Goal: Check status: Check status

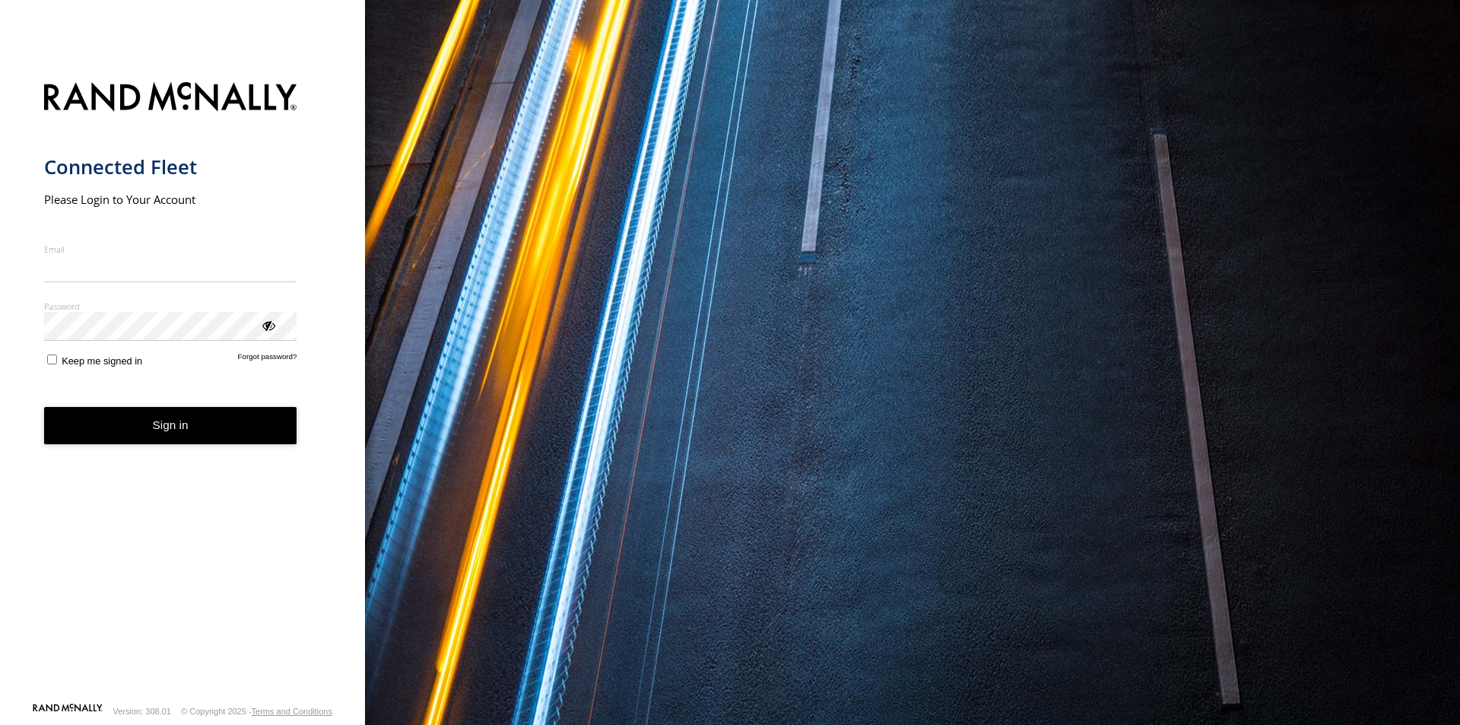
type input "**********"
click at [164, 446] on form "**********" at bounding box center [183, 387] width 278 height 629
click at [164, 429] on button "Sign in" at bounding box center [170, 425] width 253 height 37
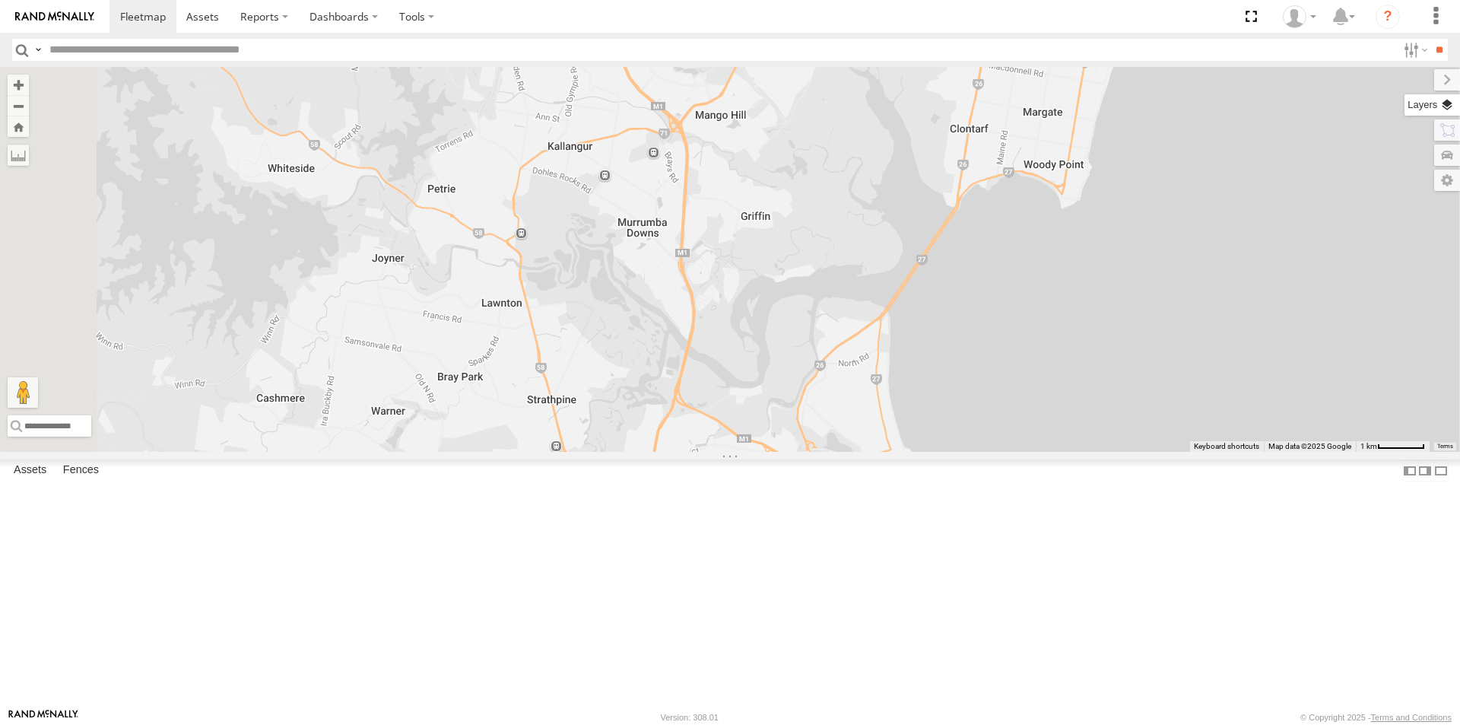
click at [1449, 104] on label at bounding box center [1433, 104] width 56 height 21
click at [0, 0] on span "Basemaps" at bounding box center [0, 0] width 0 height 0
click at [0, 0] on span "Satellite + Roadmap" at bounding box center [0, 0] width 0 height 0
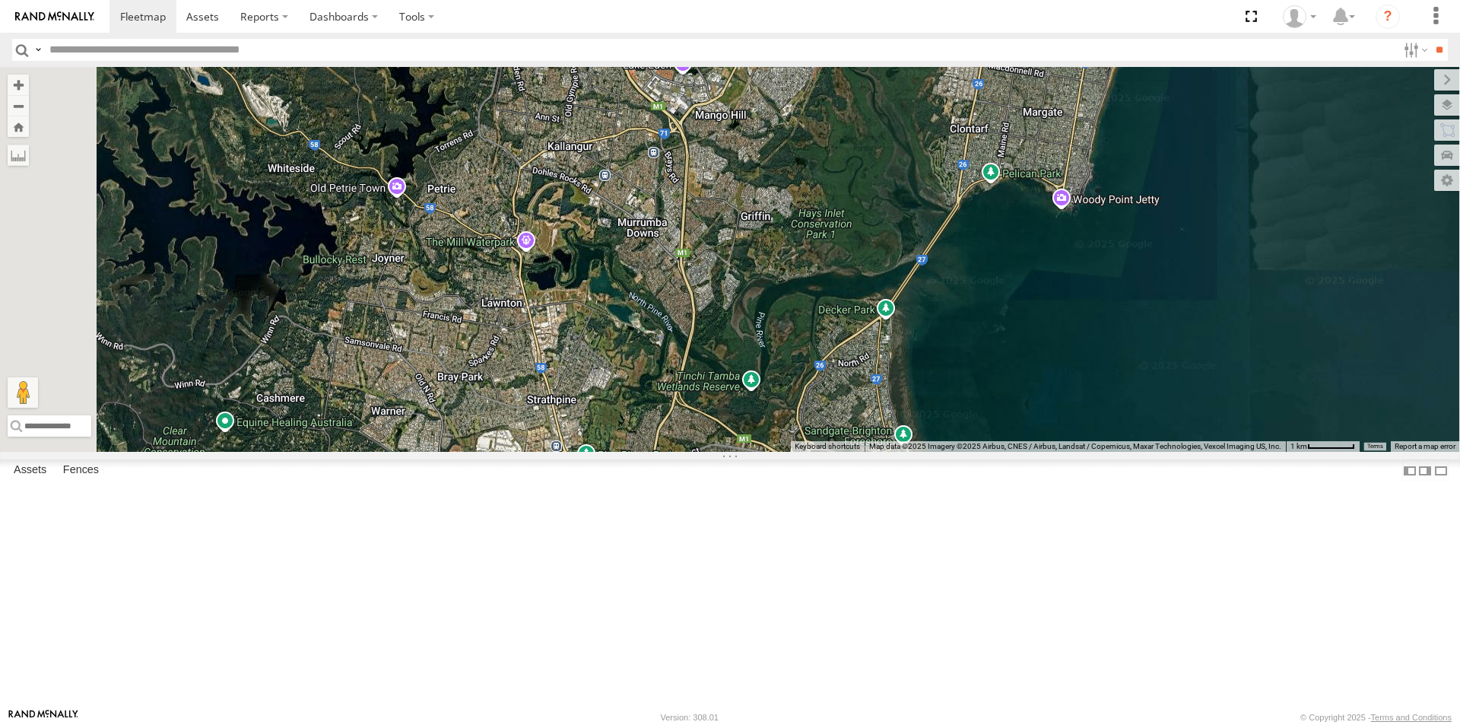
click at [0, 0] on span at bounding box center [0, 0] width 0 height 0
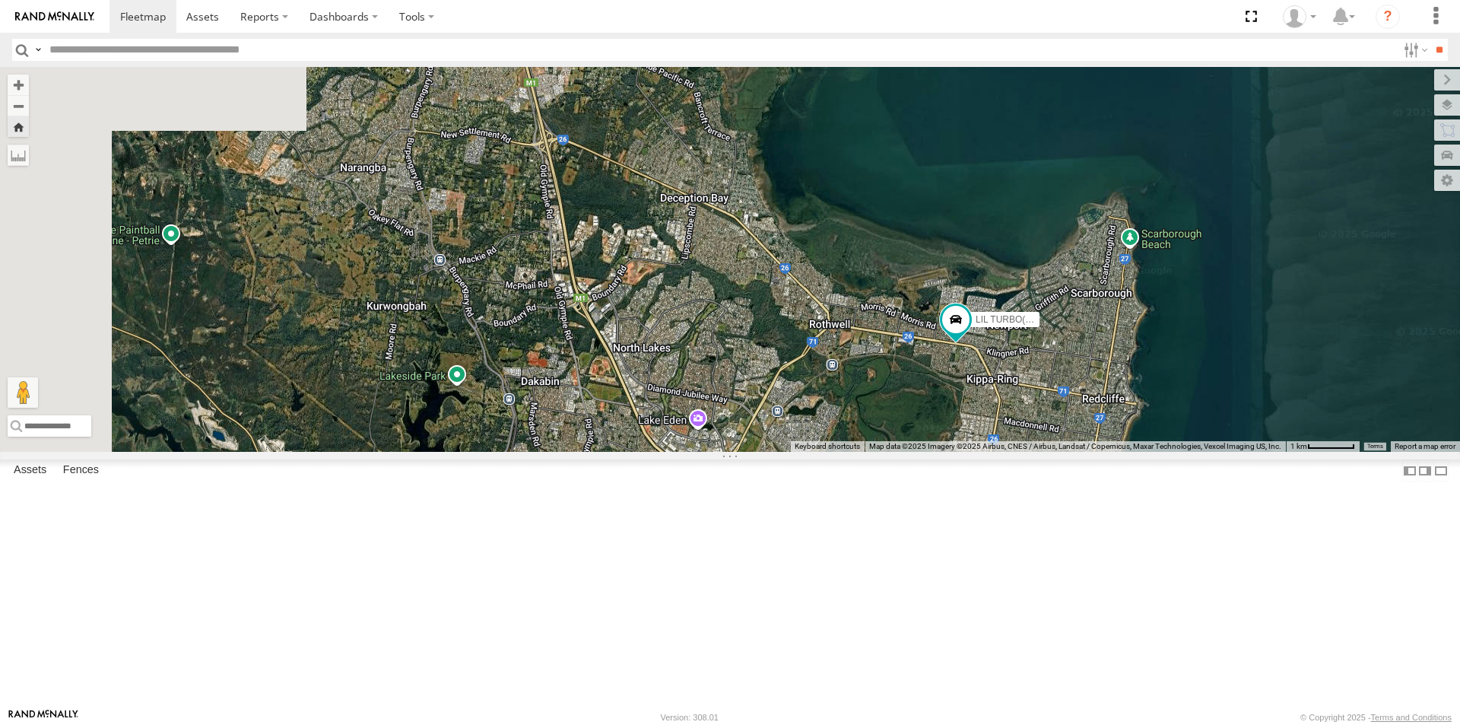
drag, startPoint x: 624, startPoint y: 429, endPoint x: 983, endPoint y: 415, distance: 359.3
click at [983, 415] on div "LIL TURBO(SMALL TRUCK)" at bounding box center [730, 259] width 1460 height 385
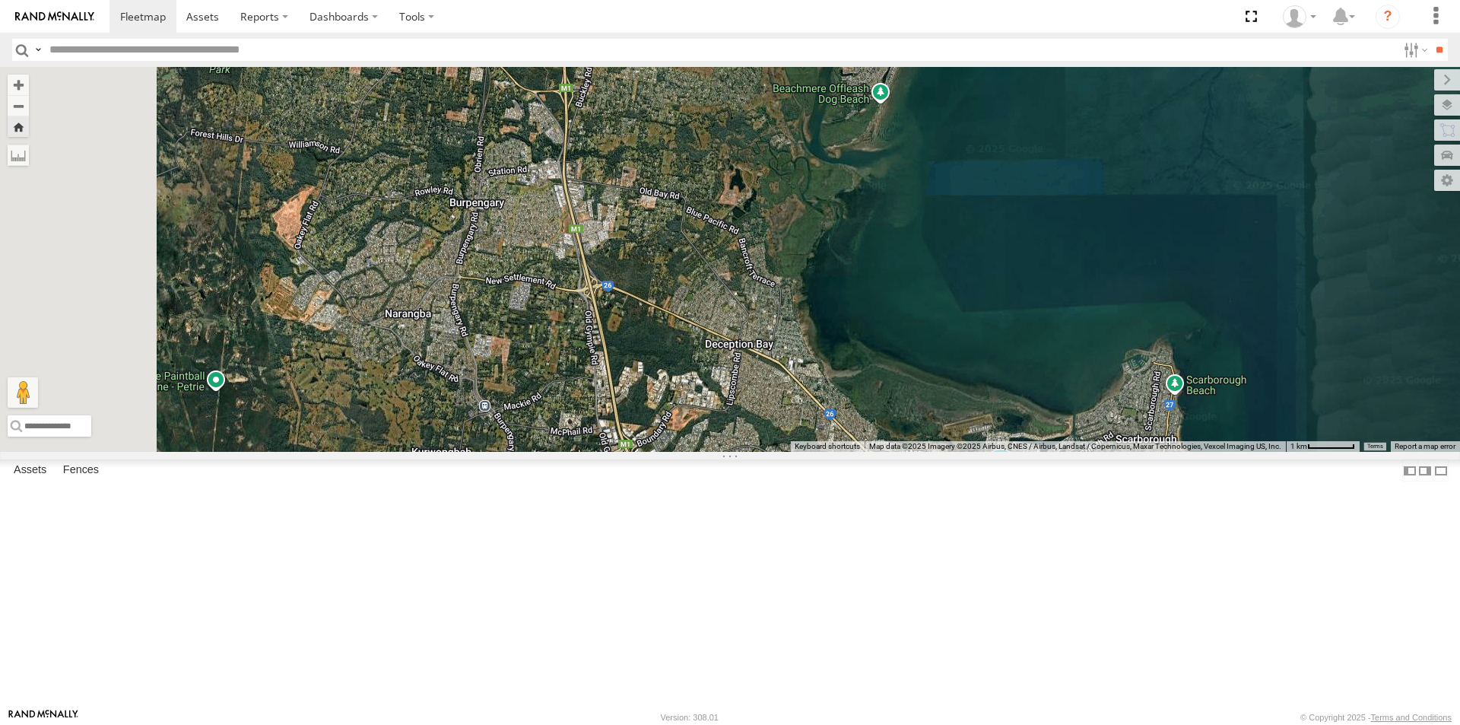
drag, startPoint x: 751, startPoint y: 380, endPoint x: 784, endPoint y: 530, distance: 154.3
click at [786, 452] on div "LIL TURBO(SMALL TRUCK)" at bounding box center [730, 259] width 1460 height 385
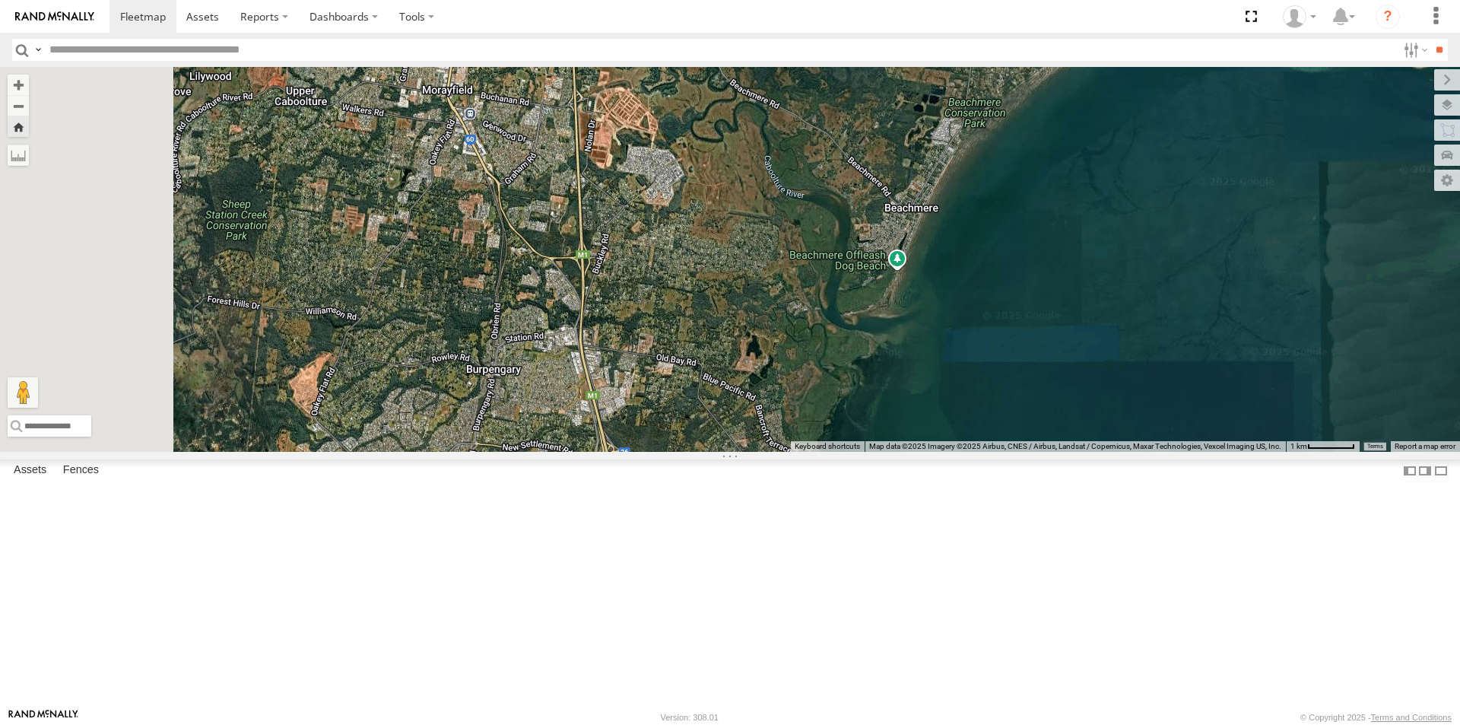
drag, startPoint x: 848, startPoint y: 350, endPoint x: 869, endPoint y: 510, distance: 161.9
click at [869, 452] on div "LIL TURBO(SMALL TRUCK)" at bounding box center [730, 259] width 1460 height 385
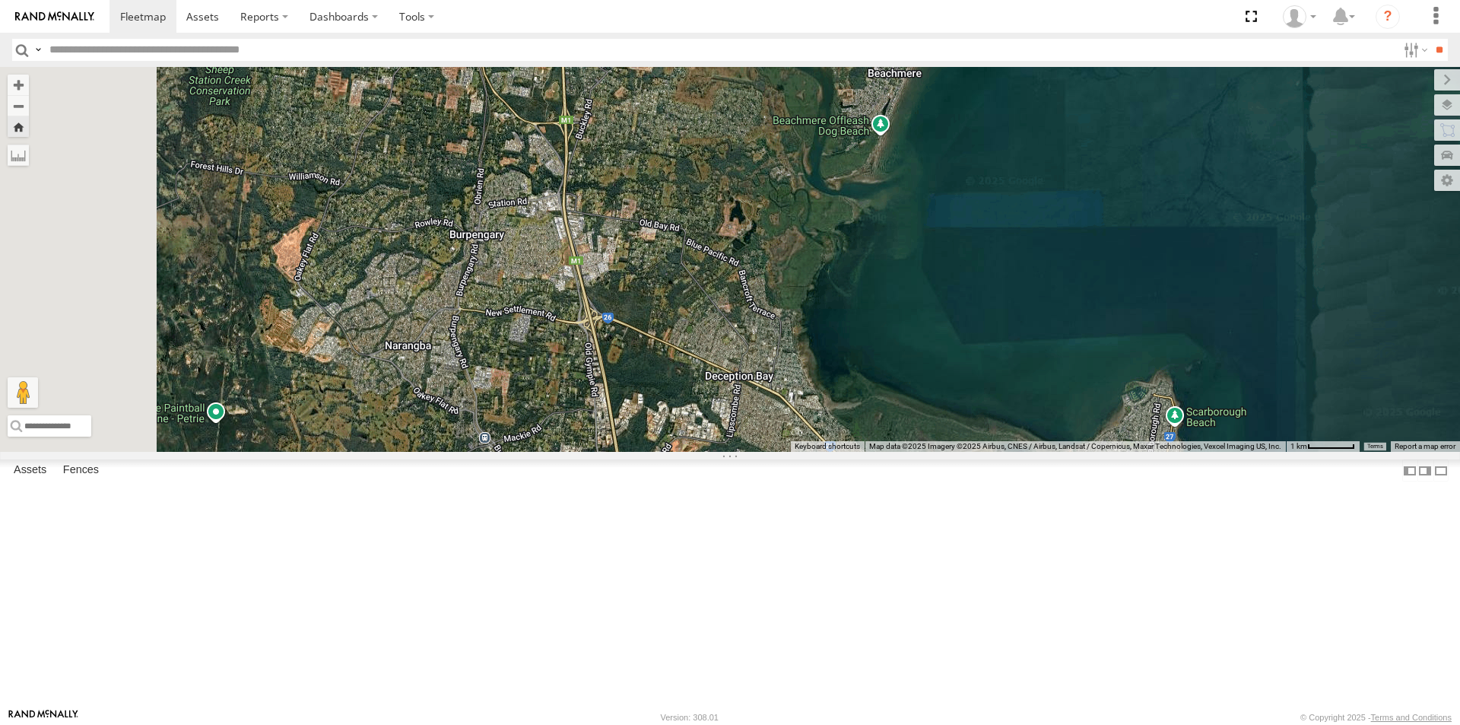
drag, startPoint x: 842, startPoint y: 453, endPoint x: 823, endPoint y: 300, distance: 154.1
click at [823, 300] on div "LIL TURBO(SMALL TRUCK)" at bounding box center [730, 259] width 1460 height 385
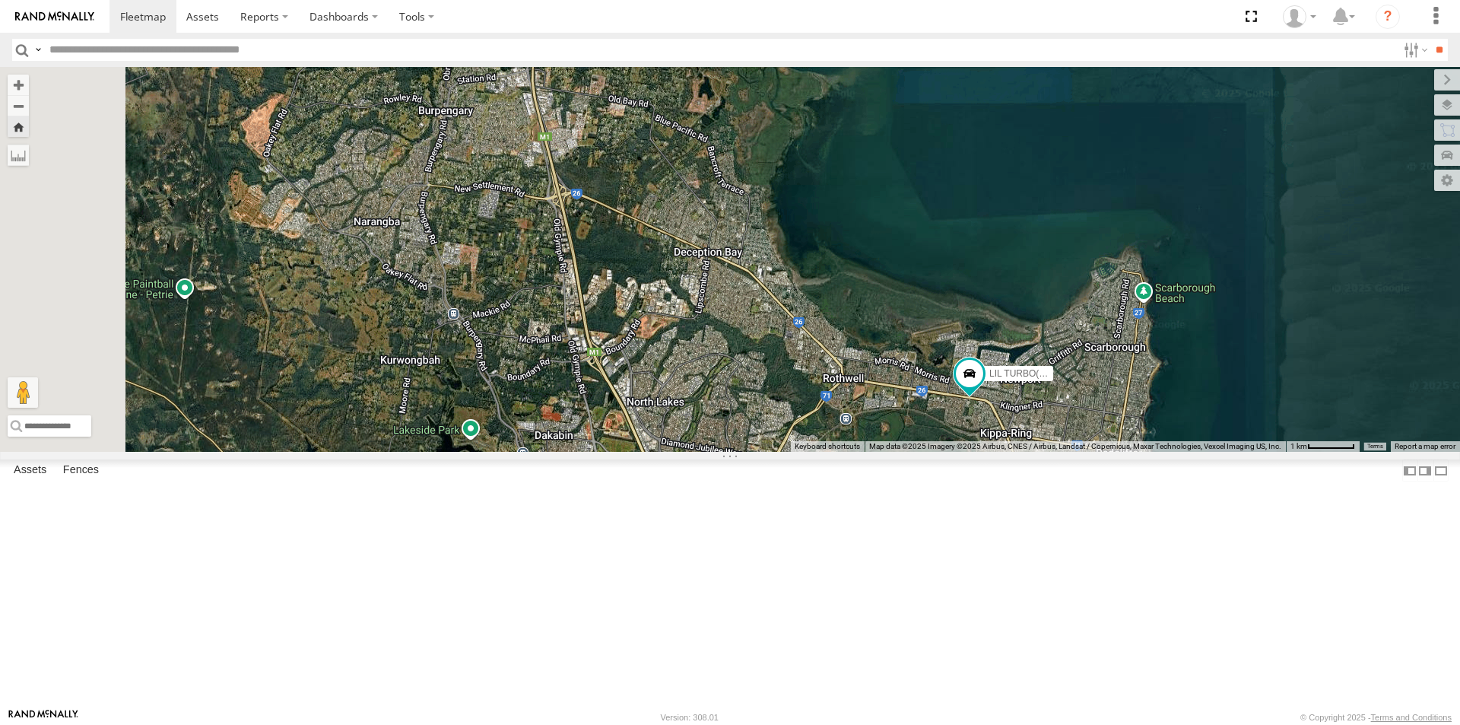
drag, startPoint x: 869, startPoint y: 475, endPoint x: 828, endPoint y: 302, distance: 177.5
click at [828, 302] on div "LIL TURBO(SMALL TRUCK)" at bounding box center [730, 259] width 1460 height 385
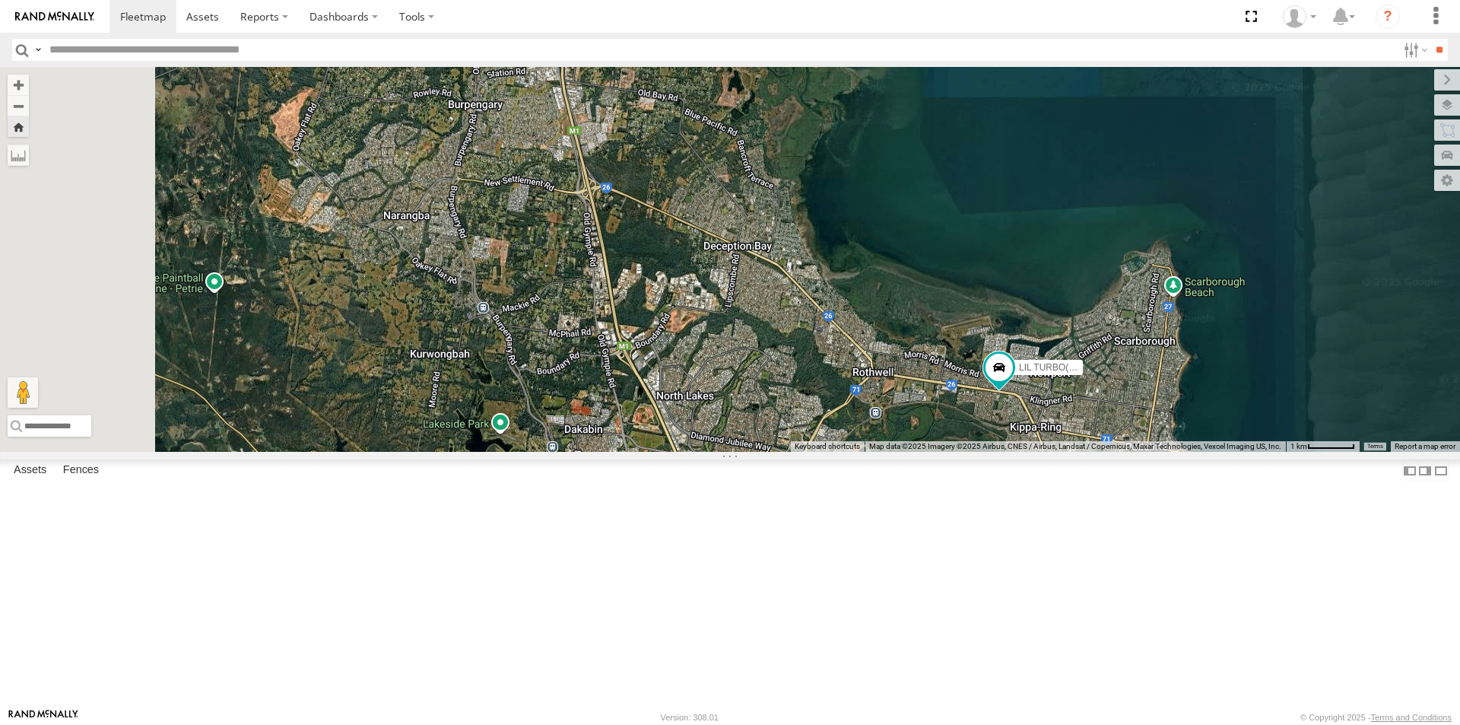
drag, startPoint x: 887, startPoint y: 371, endPoint x: 943, endPoint y: 460, distance: 105.3
click at [943, 452] on div "LIL TURBO(SMALL TRUCK)" at bounding box center [730, 259] width 1460 height 385
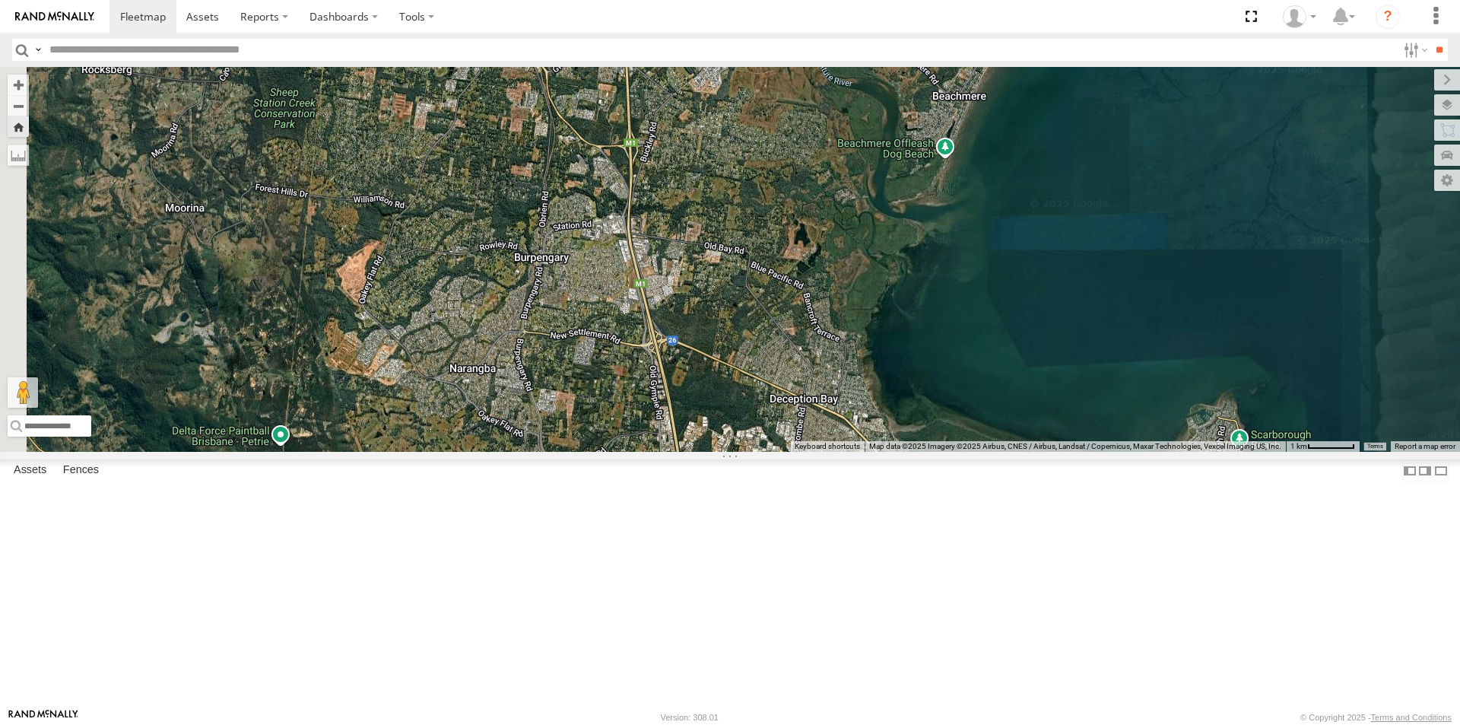
drag, startPoint x: 891, startPoint y: 354, endPoint x: 930, endPoint y: 448, distance: 102.0
click at [930, 452] on div "LIL TURBO(SMALL TRUCK)" at bounding box center [730, 259] width 1460 height 385
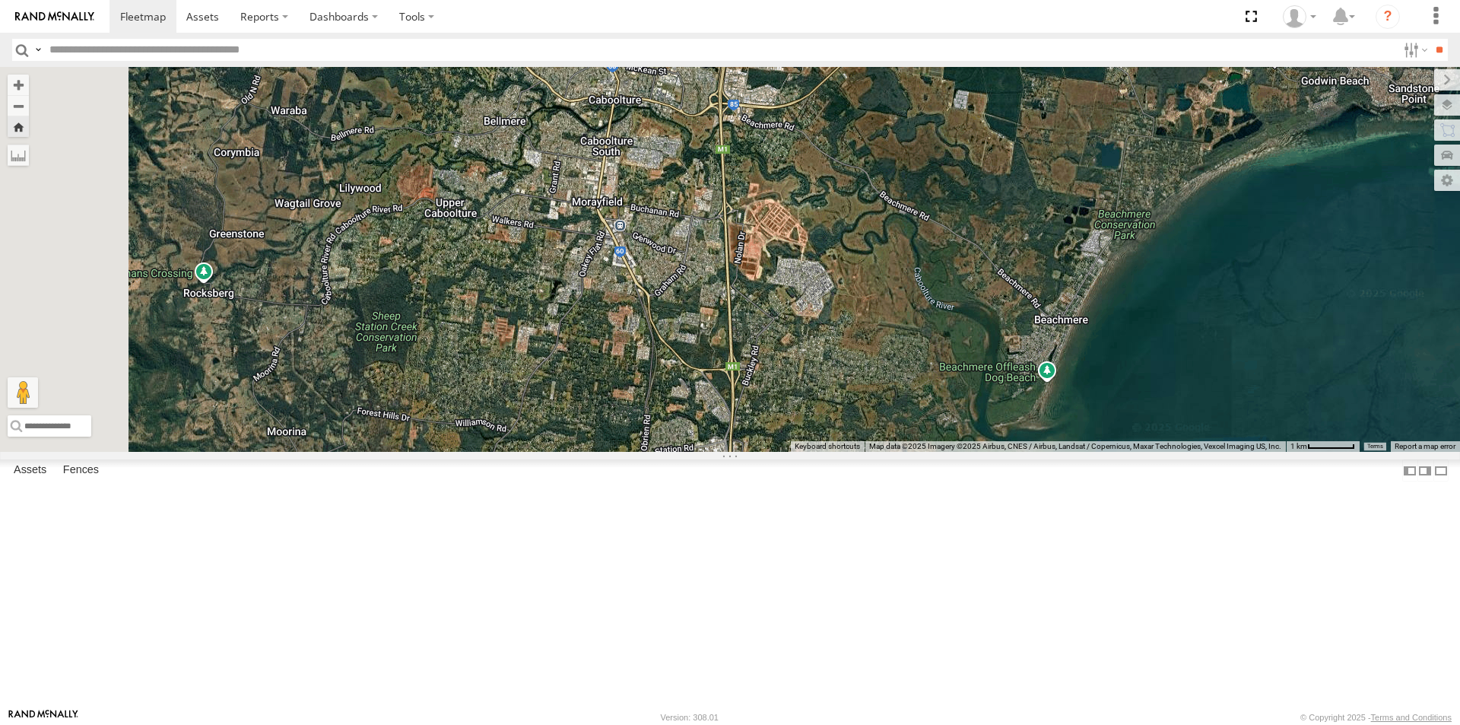
drag, startPoint x: 917, startPoint y: 342, endPoint x: 831, endPoint y: 503, distance: 182.4
click at [828, 452] on div "LIL TURBO(SMALL TRUCK)" at bounding box center [730, 259] width 1460 height 385
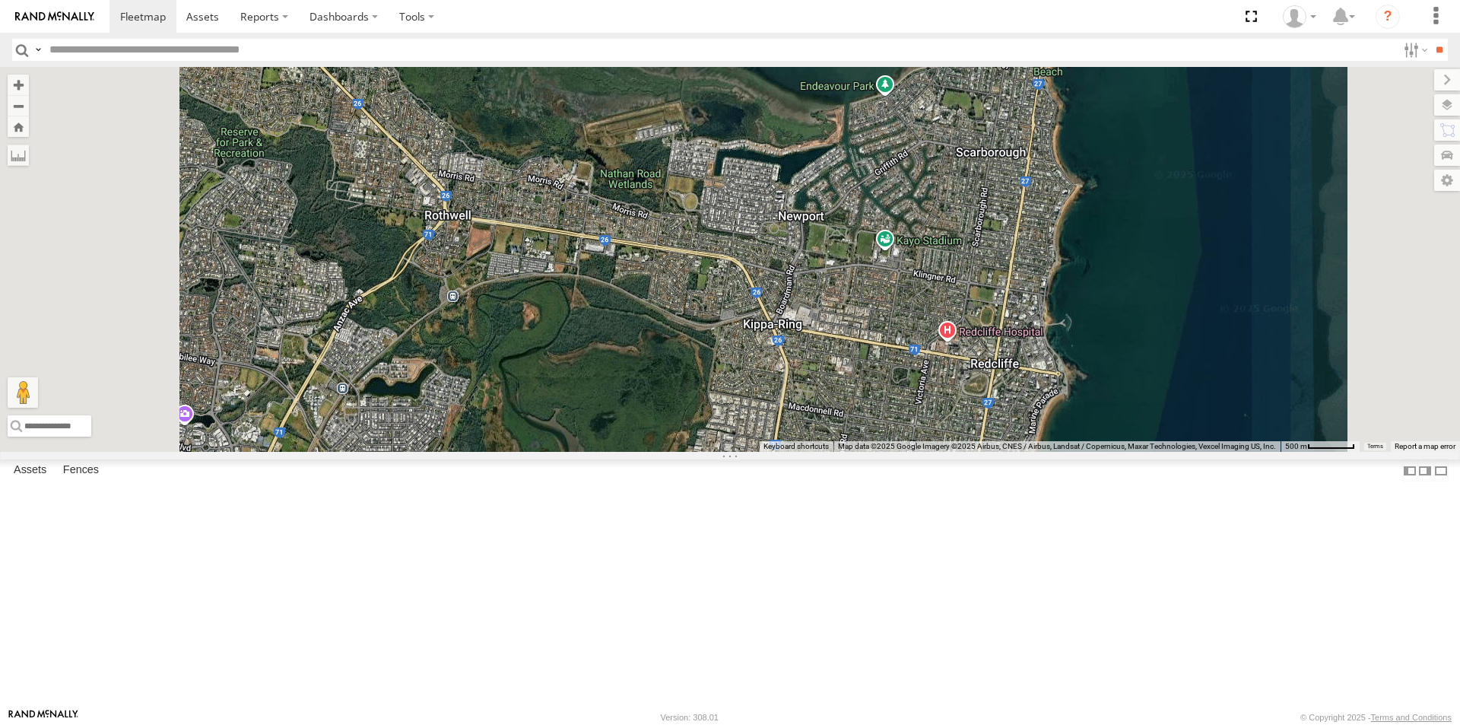
click at [0, 0] on span at bounding box center [0, 0] width 0 height 0
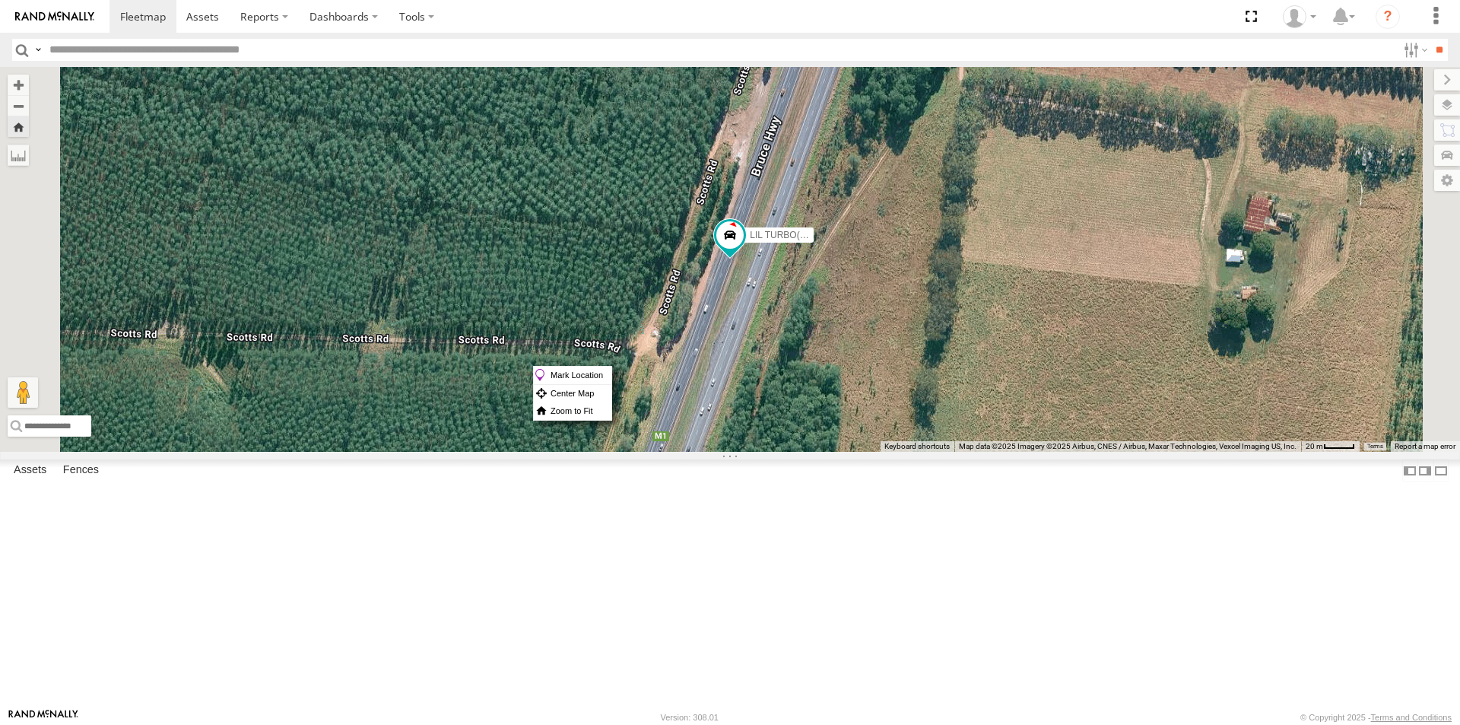
drag, startPoint x: 913, startPoint y: 366, endPoint x: 865, endPoint y: 342, distance: 54.1
click at [864, 342] on div "LIL TURBO(SMALL TRUCK)" at bounding box center [730, 259] width 1460 height 385
click at [744, 249] on span at bounding box center [729, 234] width 27 height 27
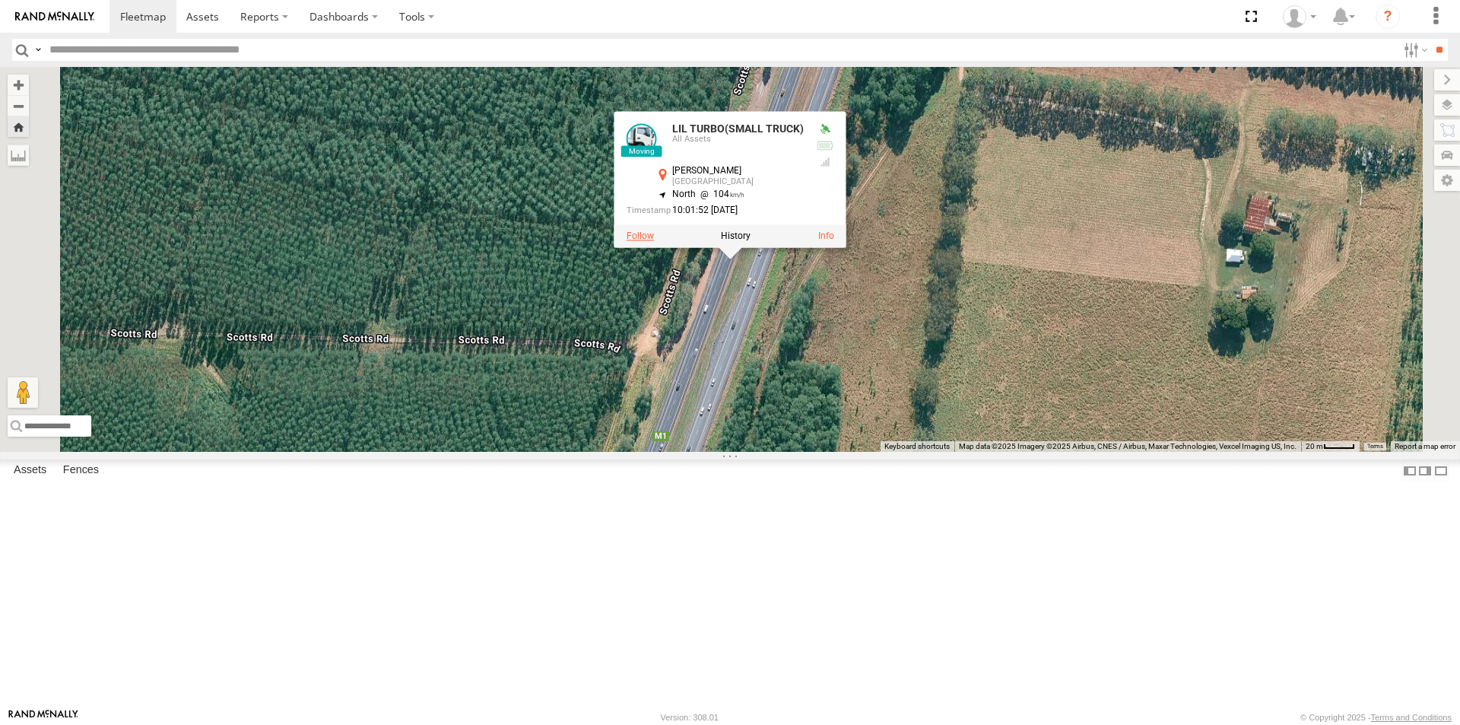
click at [654, 242] on label at bounding box center [640, 236] width 27 height 11
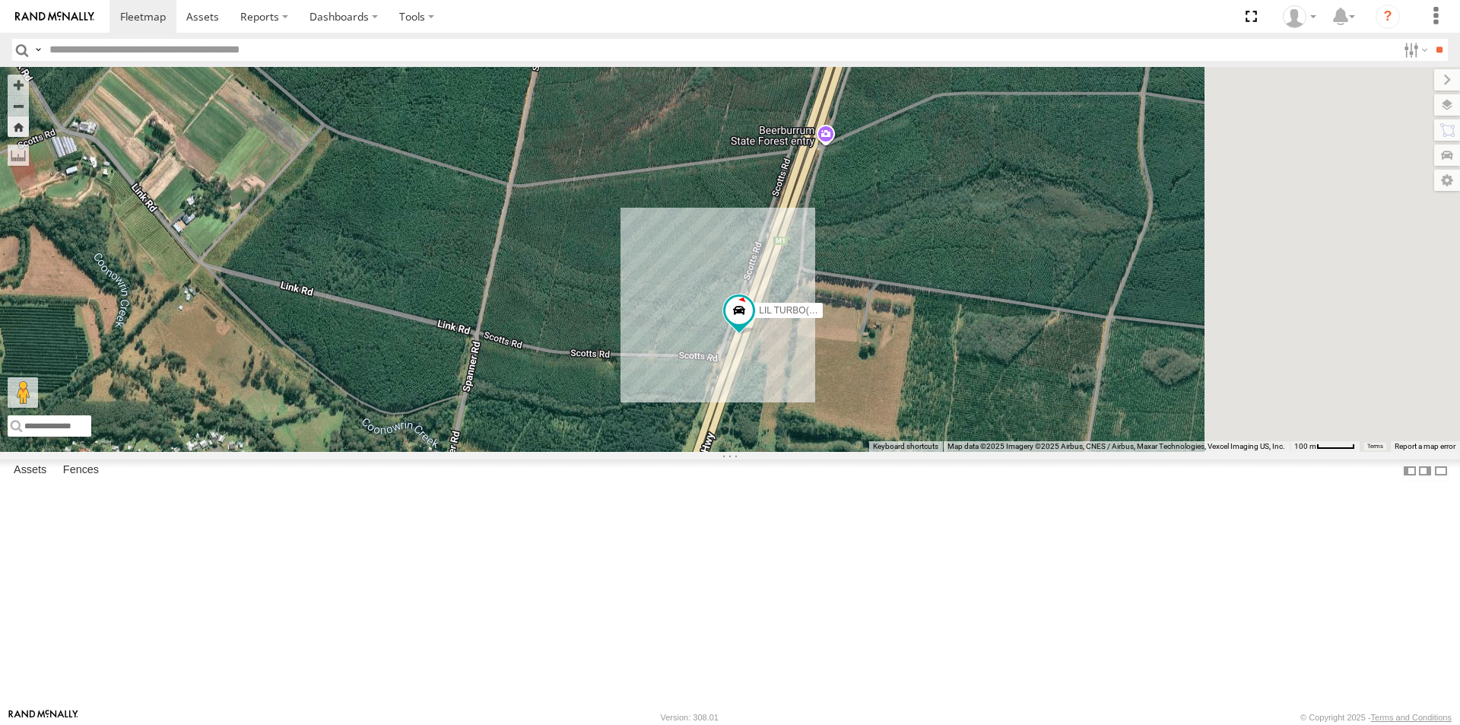
drag, startPoint x: 815, startPoint y: 287, endPoint x: 633, endPoint y: 391, distance: 210.2
click at [634, 400] on div "LIL TURBO(SMALL TRUCK)" at bounding box center [730, 259] width 1460 height 385
